Goal: Transaction & Acquisition: Purchase product/service

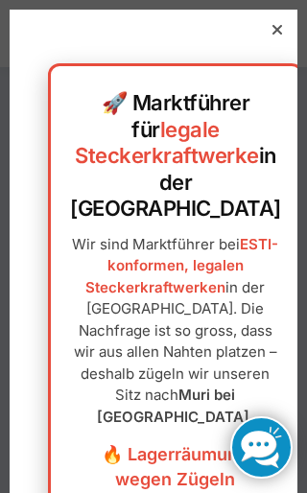
click at [298, 44] on div at bounding box center [153, 246] width 307 height 493
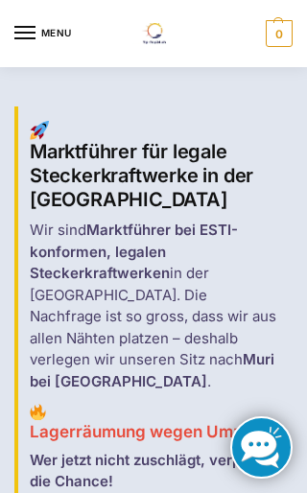
click at [39, 40] on button "MENU" at bounding box center [43, 33] width 58 height 29
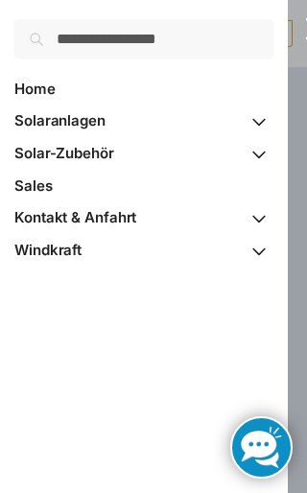
click at [26, 122] on span "Solaranlagen" at bounding box center [59, 120] width 91 height 18
click at [267, 126] on span "Primary Navigation" at bounding box center [258, 122] width 29 height 34
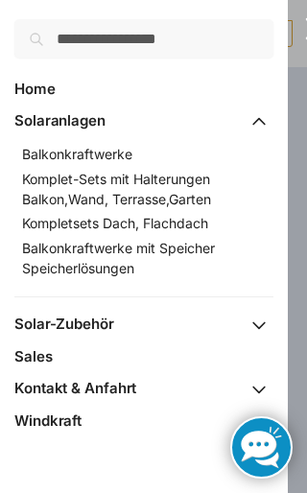
click at [42, 186] on span "Komplet-Sets mit Halterungen Balkon,Wand, Terrasse,Garten" at bounding box center [116, 189] width 189 height 36
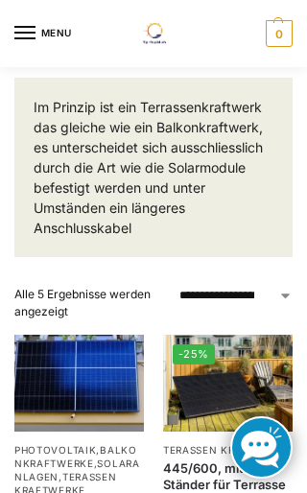
scroll to position [237, 0]
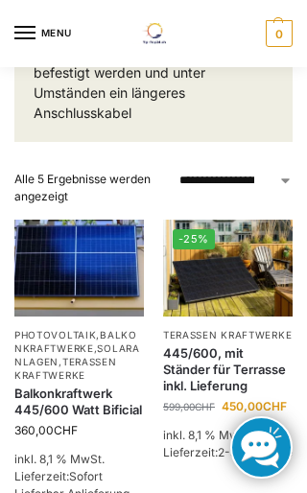
click at [208, 284] on img at bounding box center [227, 267] width 129 height 97
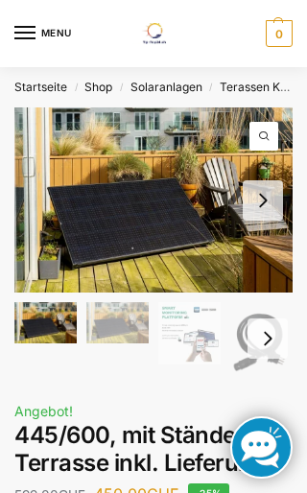
click at [279, 335] on button "Next slide" at bounding box center [267, 338] width 40 height 40
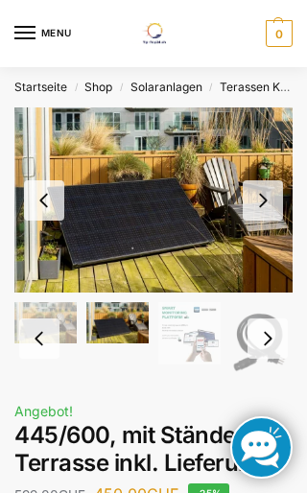
click at [279, 194] on button "Next slide" at bounding box center [262, 200] width 40 height 40
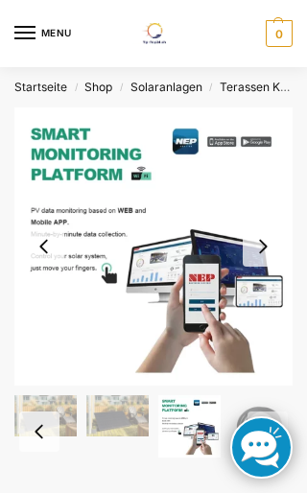
click at [284, 243] on img "3 / 11" at bounding box center [153, 246] width 278 height 278
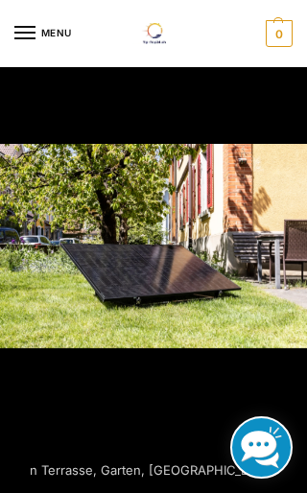
click at [83, 295] on img at bounding box center [153, 246] width 307 height 204
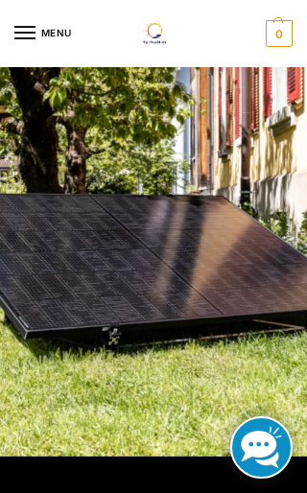
click at [181, 271] on img at bounding box center [152, 199] width 774 height 516
